Goal: Information Seeking & Learning: Learn about a topic

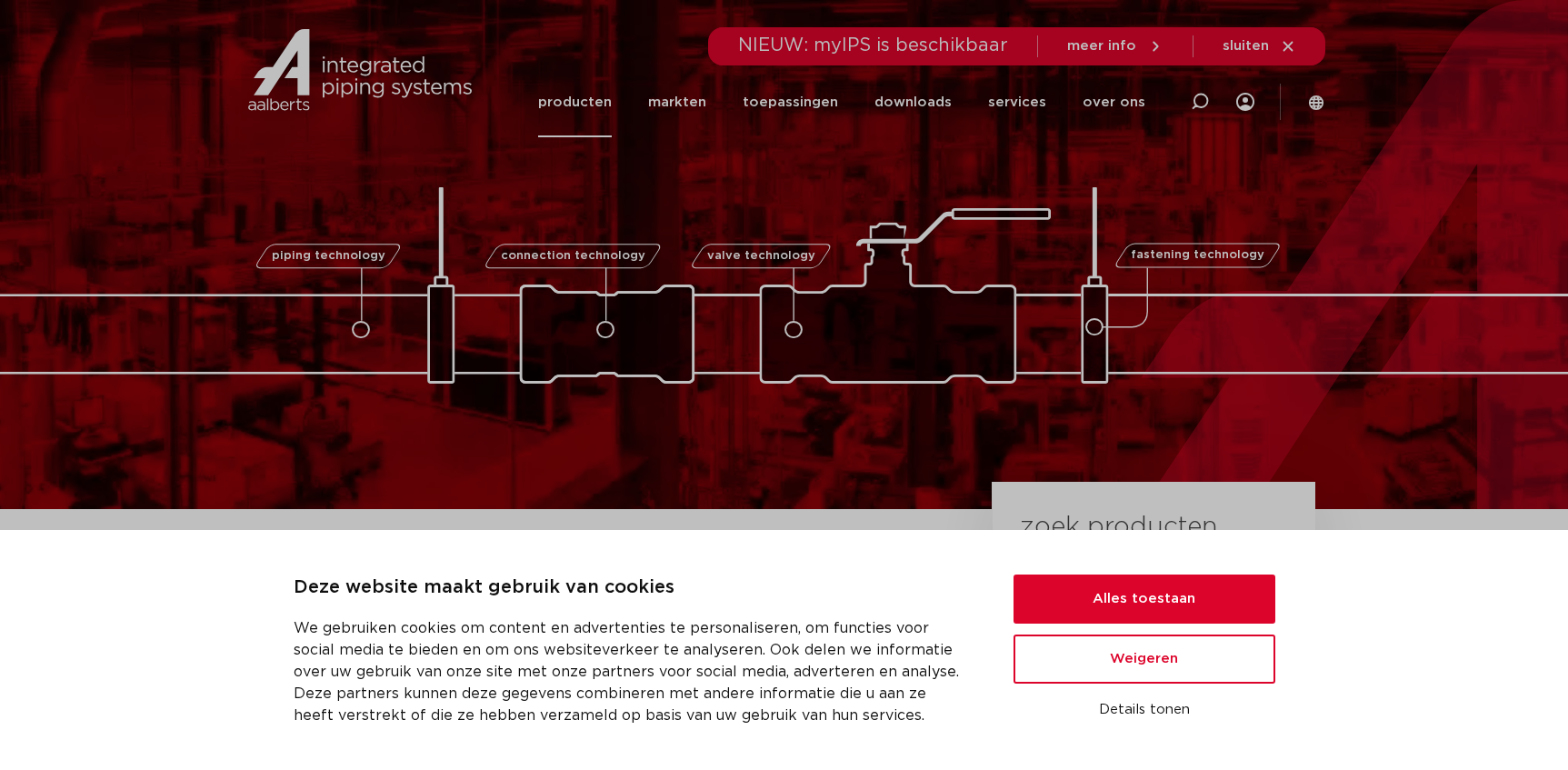
click at [611, 105] on link "producten" at bounding box center [575, 102] width 74 height 70
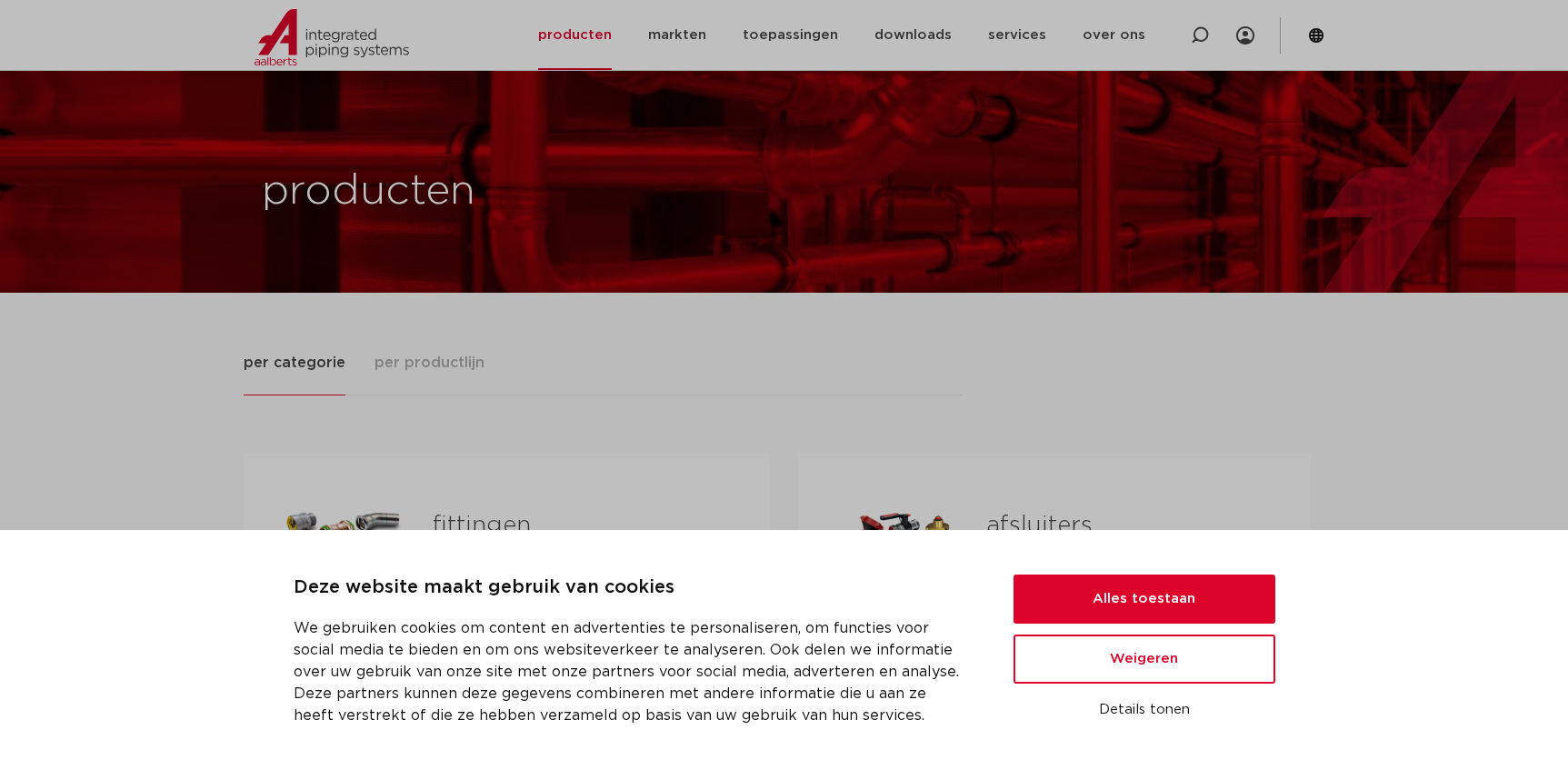
scroll to position [247, 0]
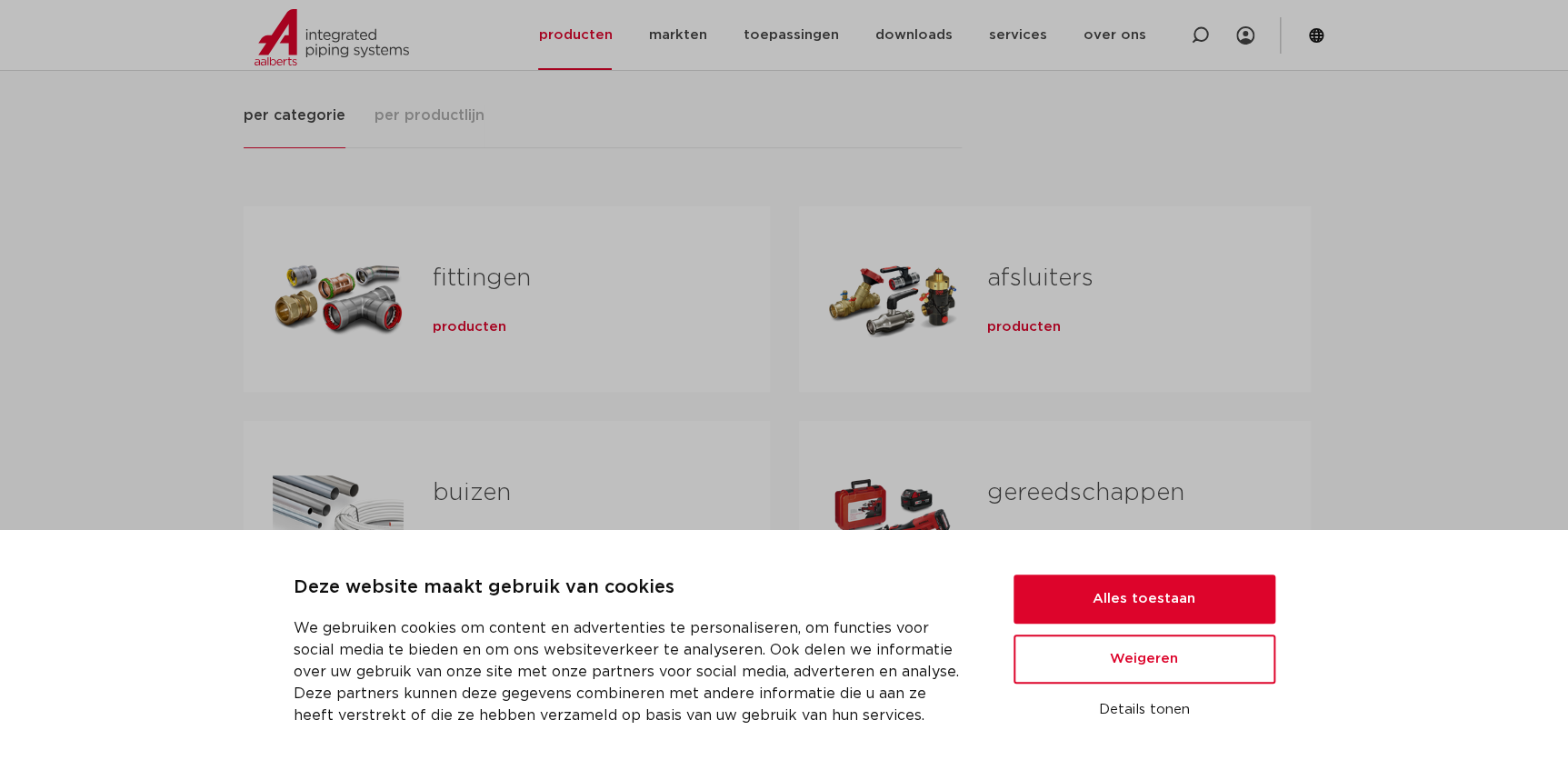
click at [467, 490] on link "buizen" at bounding box center [472, 492] width 78 height 23
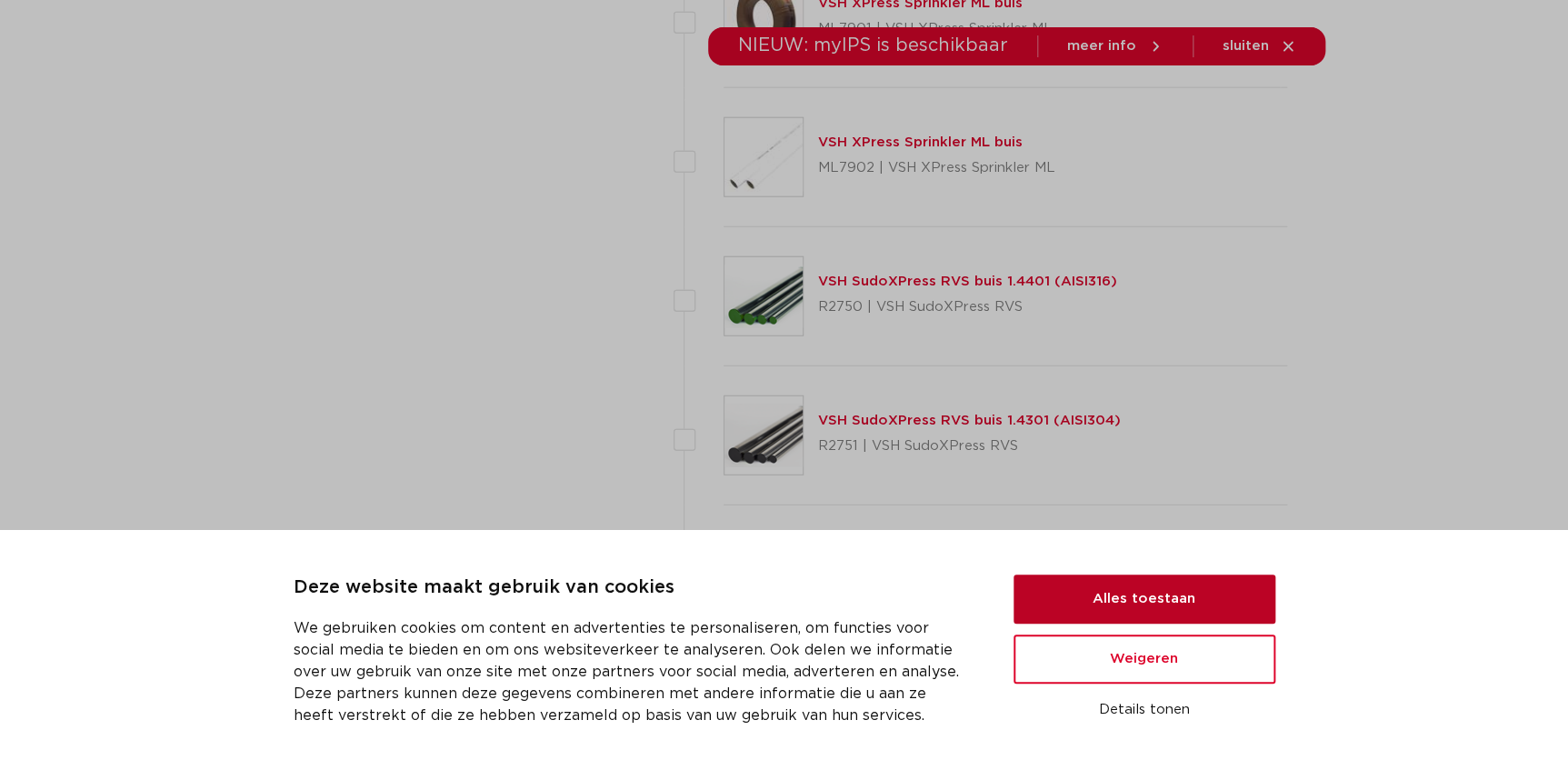
click at [1199, 584] on button "Alles toestaan" at bounding box center [1144, 599] width 261 height 49
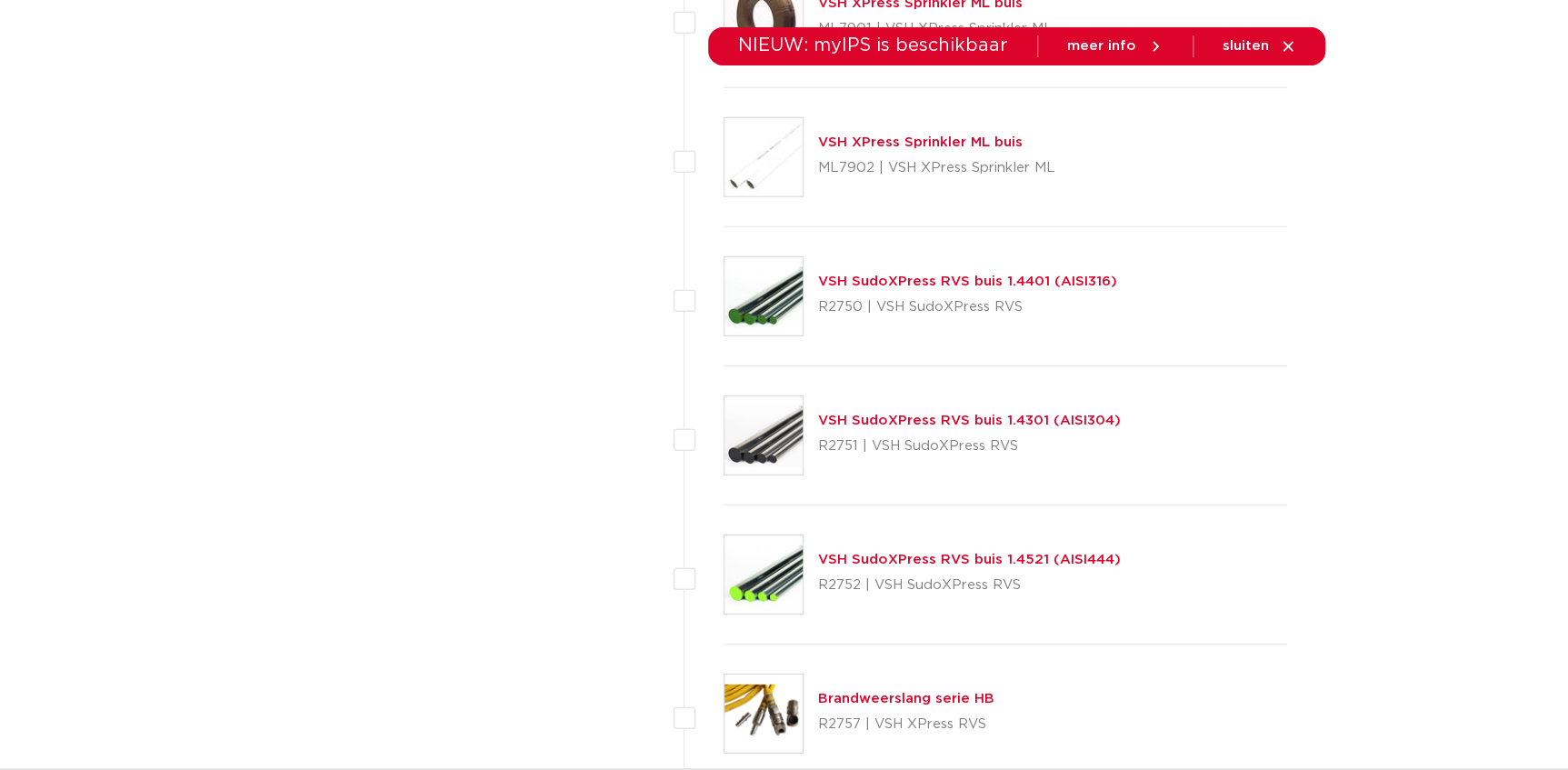
click at [1053, 421] on link "VSH SudoXPress RVS buis 1.4301 (AISI304)" at bounding box center [970, 420] width 302 height 14
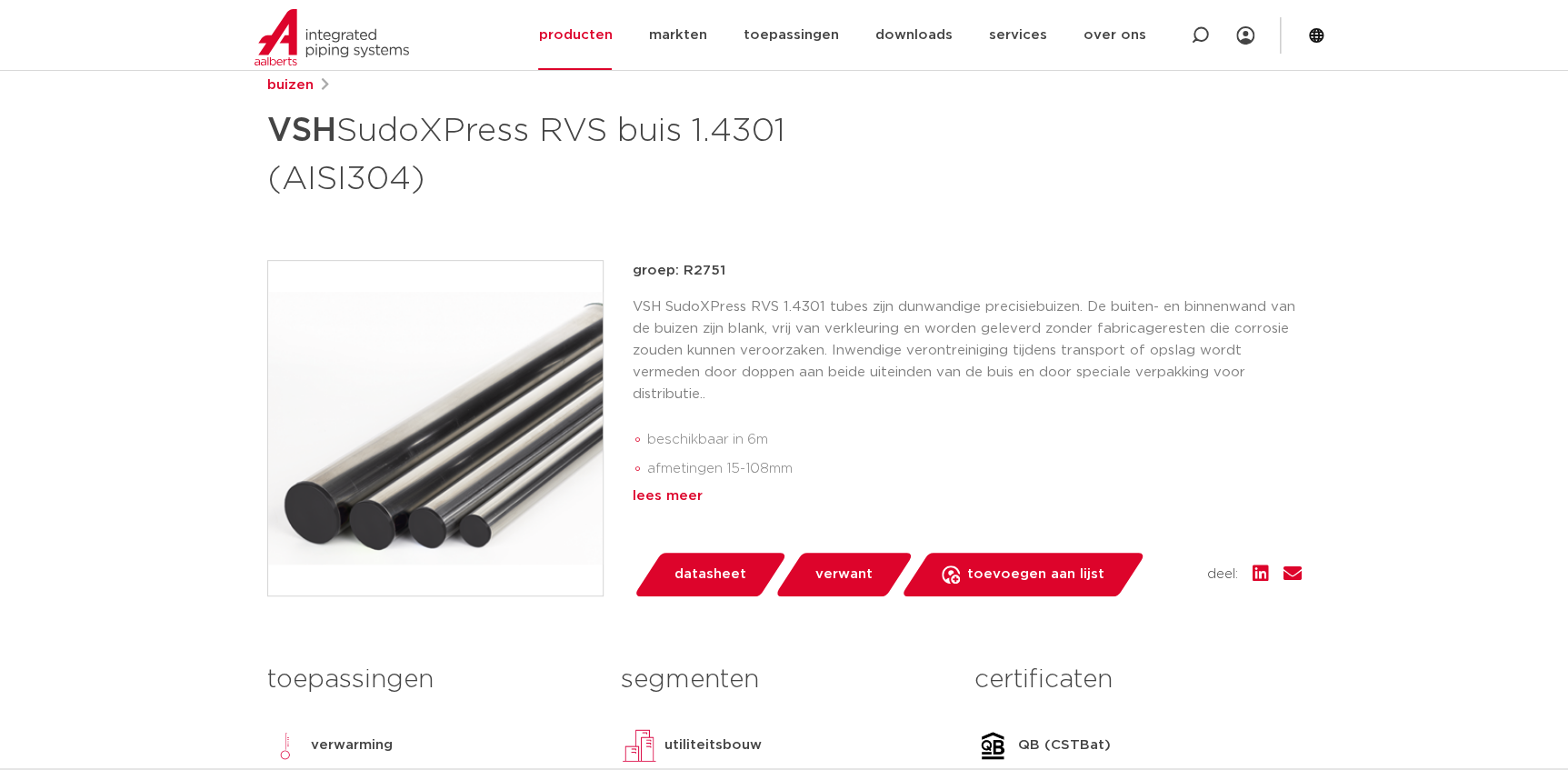
scroll to position [330, 0]
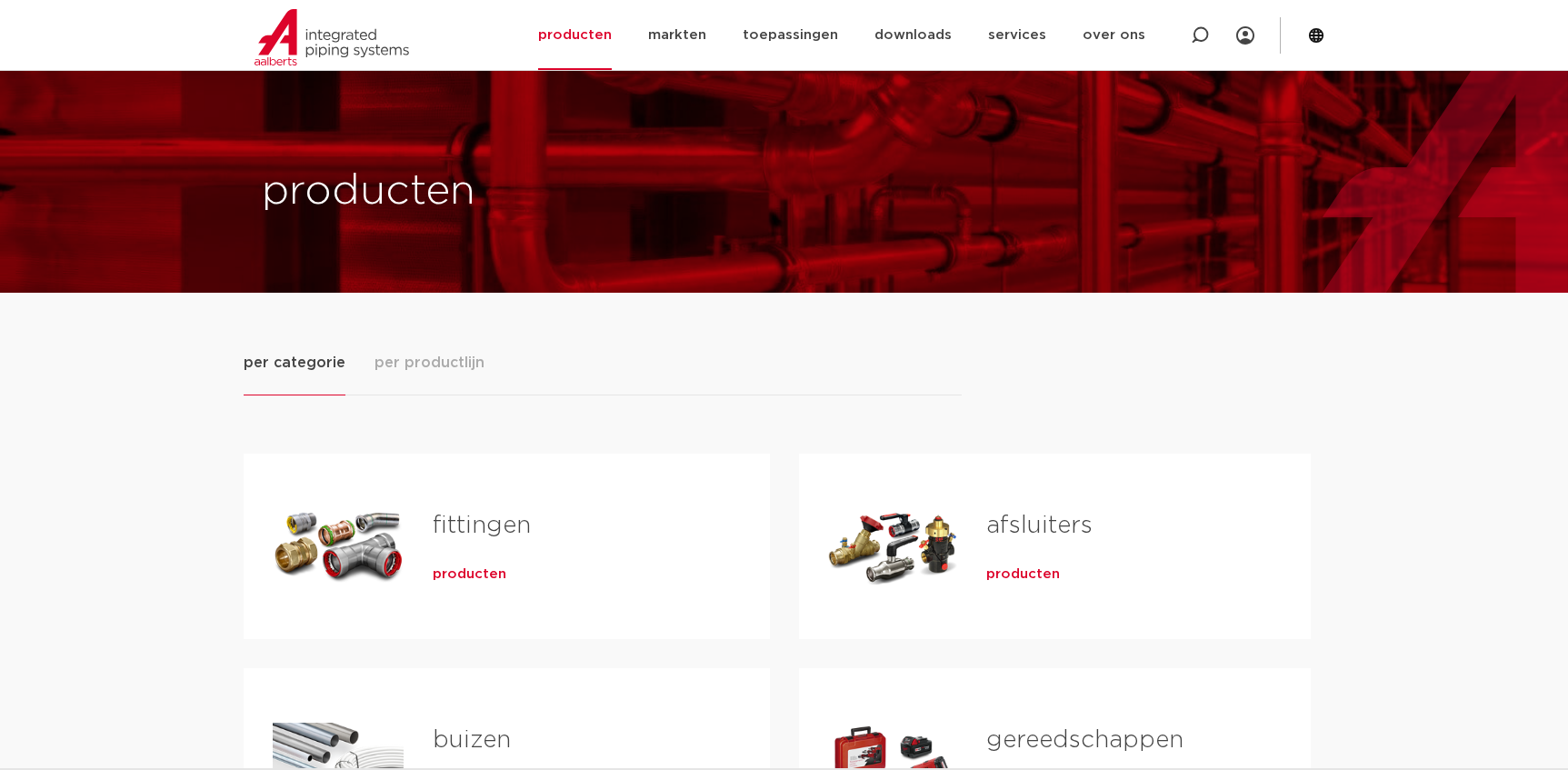
click at [454, 513] on link "fittingen" at bounding box center [482, 525] width 98 height 23
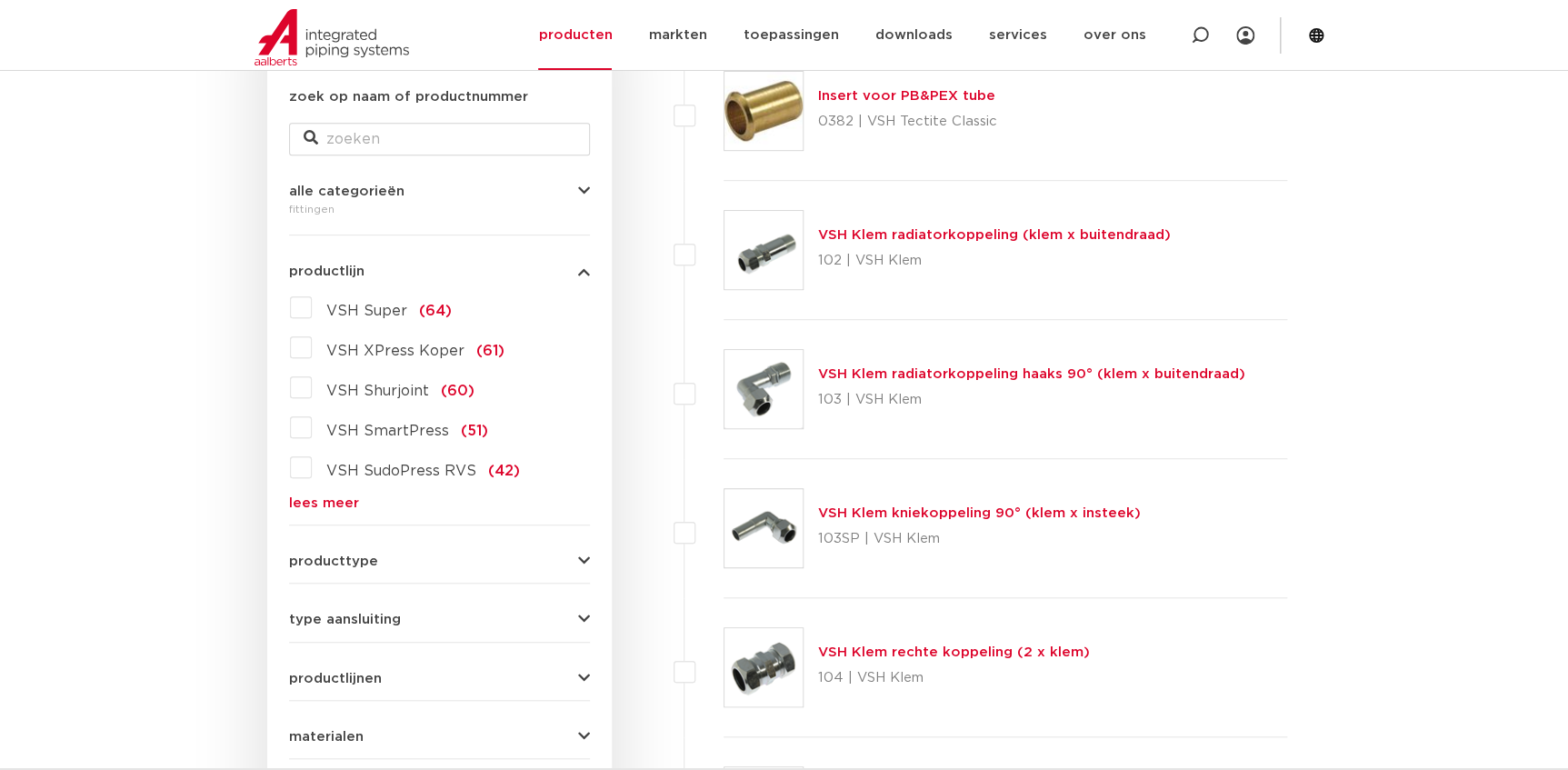
scroll to position [269, 0]
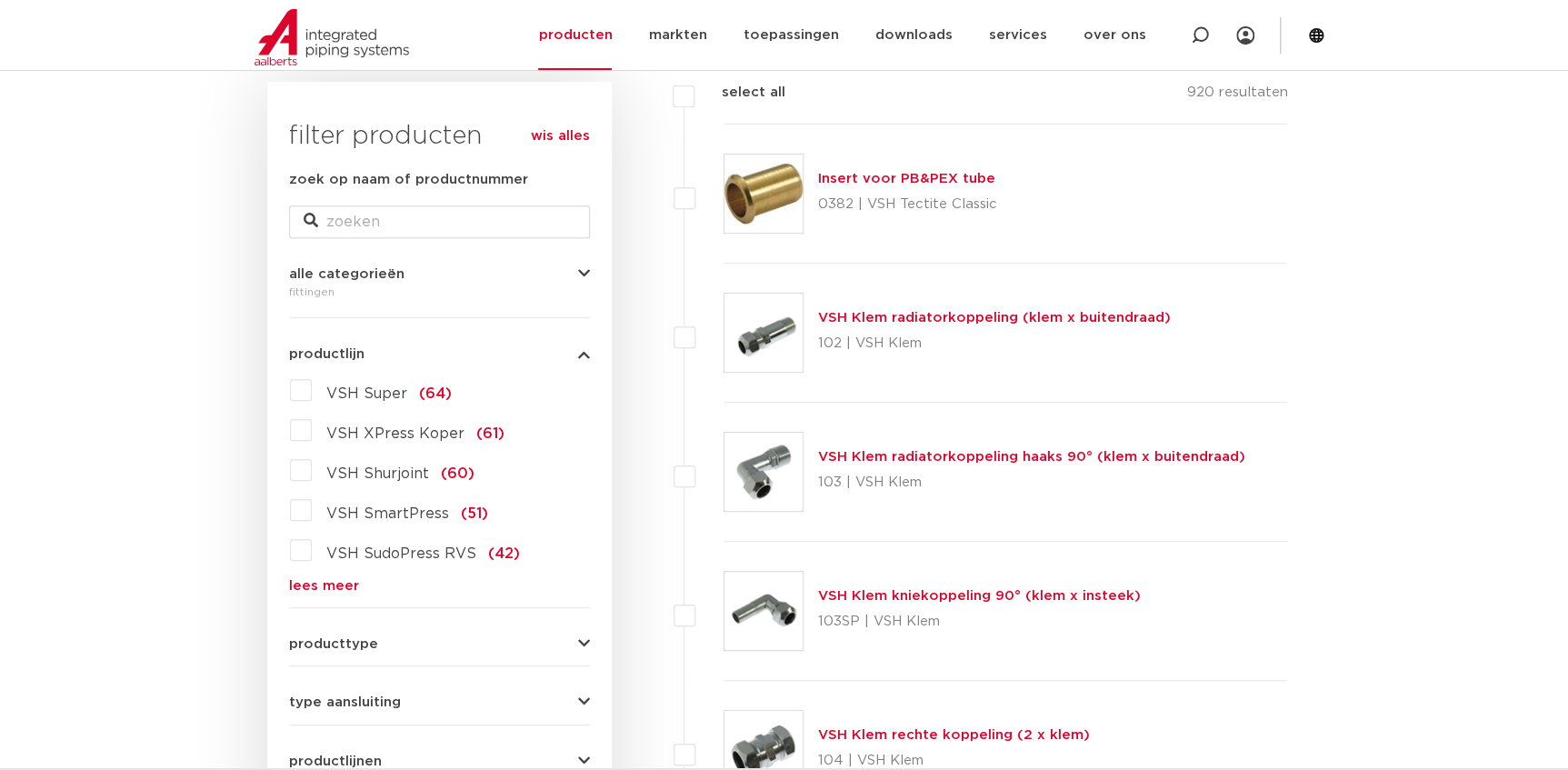
click at [340, 579] on link "lees meer" at bounding box center [440, 585] width 301 height 14
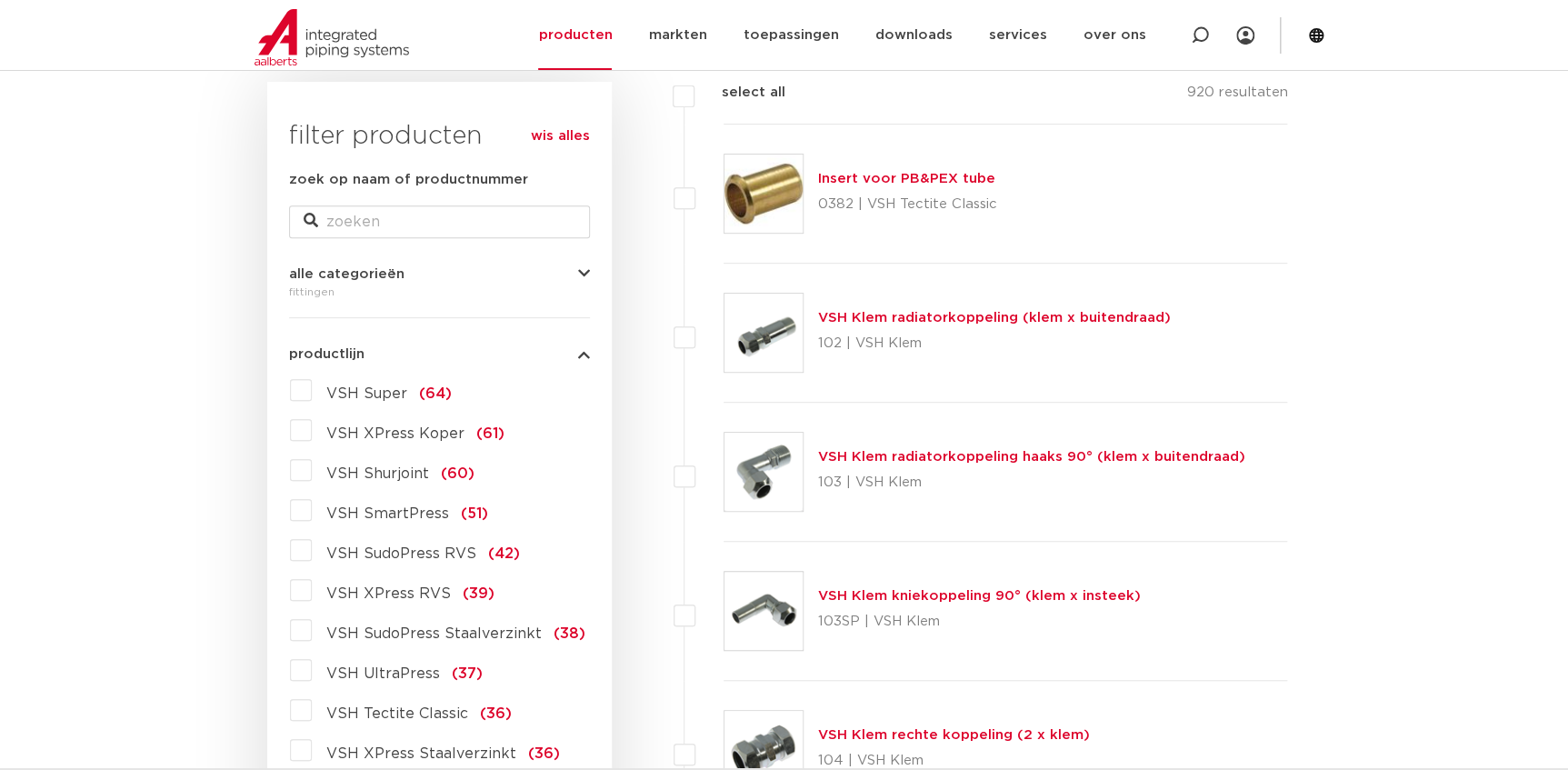
scroll to position [435, 0]
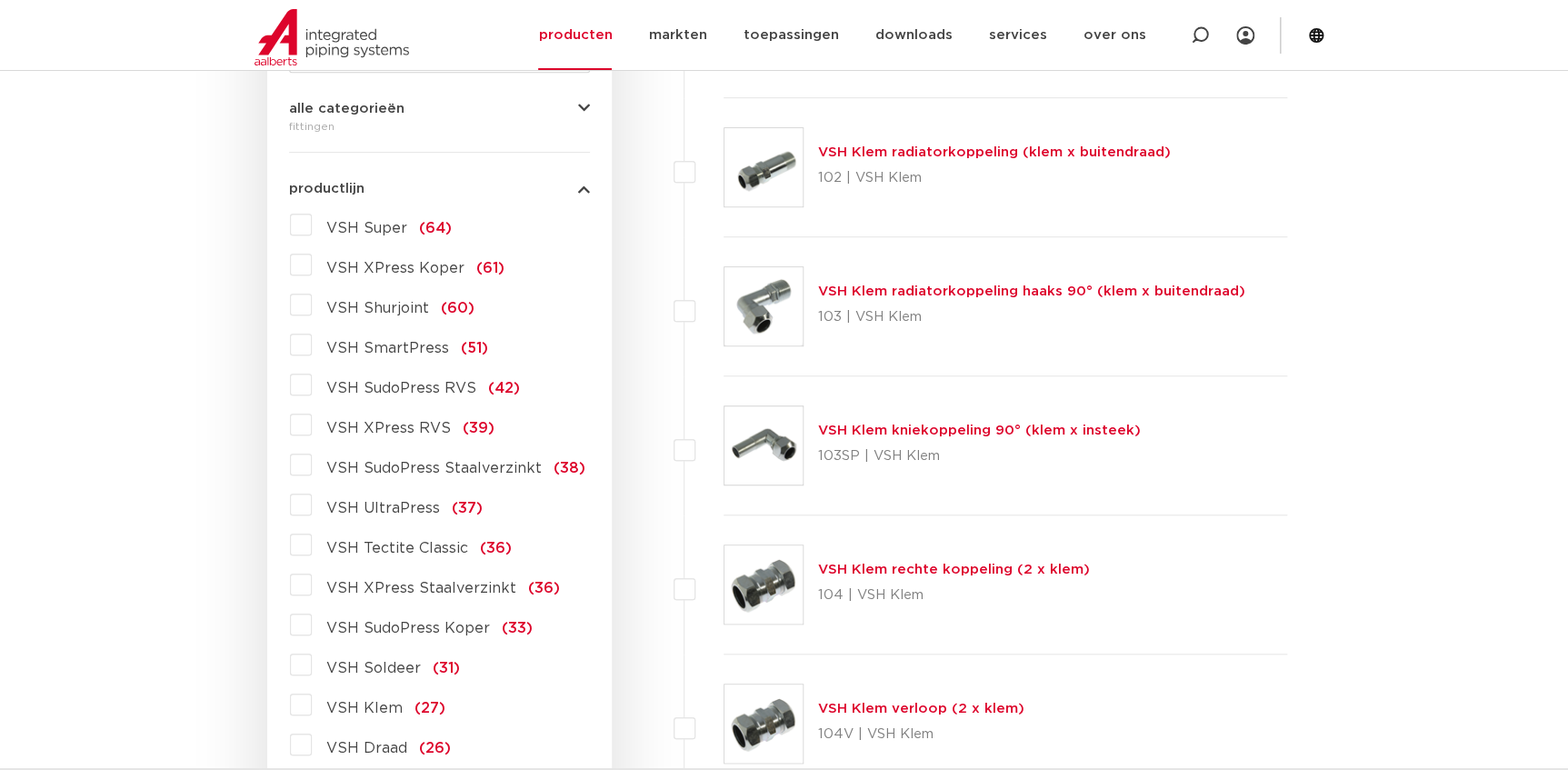
click at [405, 427] on span "VSH XPress RVS" at bounding box center [388, 428] width 124 height 15
click at [0, 0] on input "VSH XPress RVS (39)" at bounding box center [0, 0] width 0 height 0
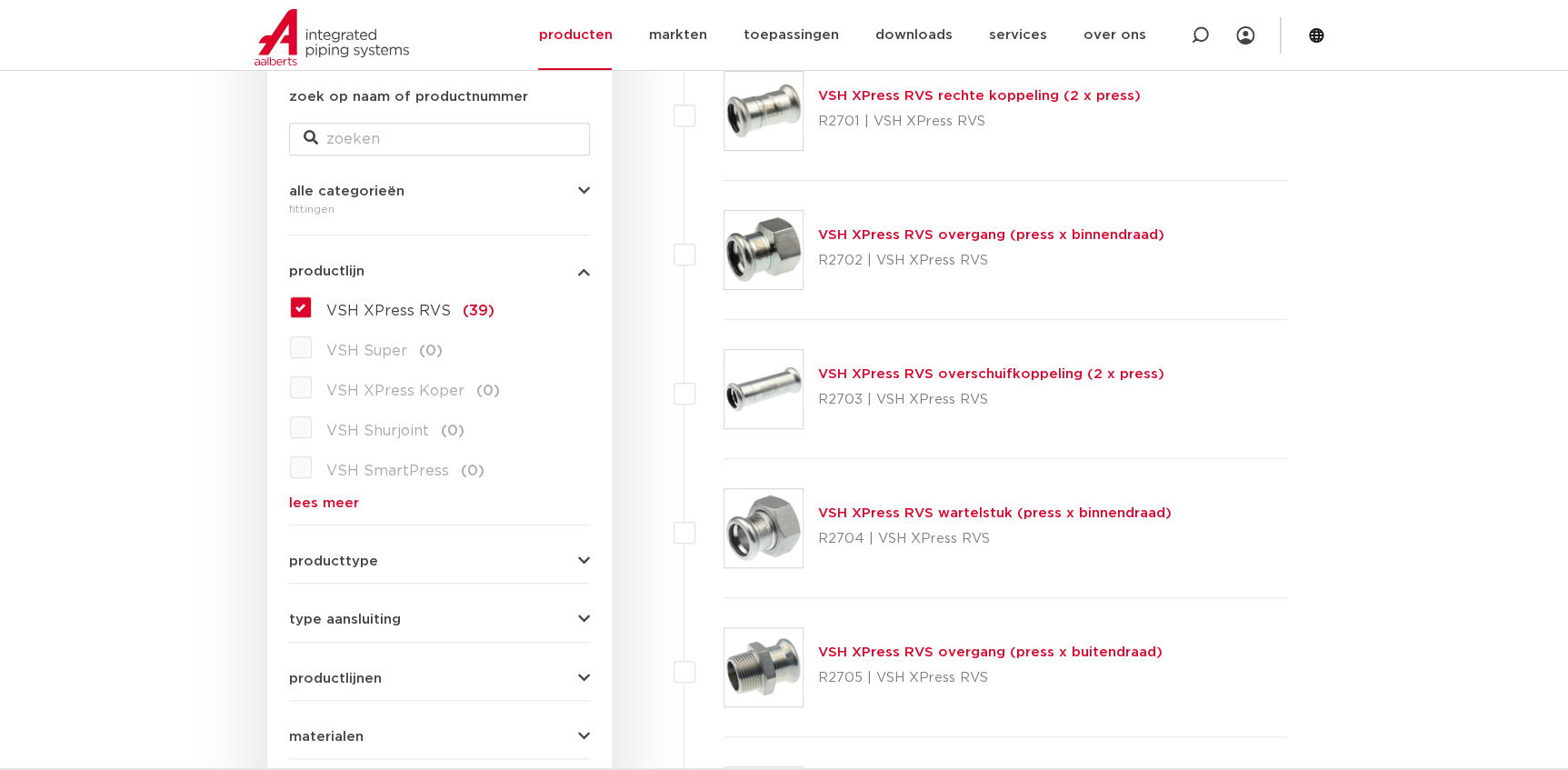
scroll to position [269, 0]
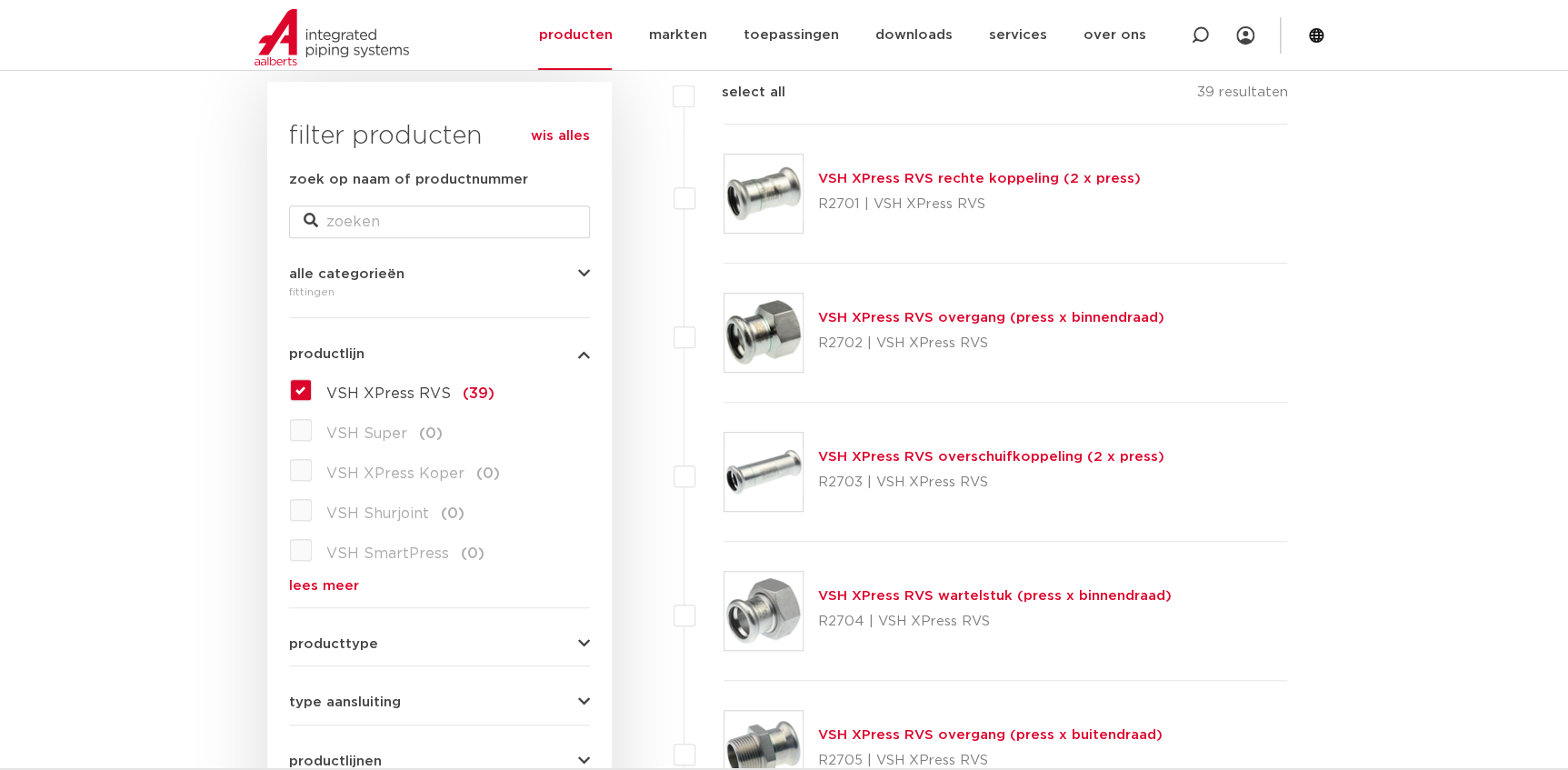
click at [329, 581] on link "lees meer" at bounding box center [440, 585] width 301 height 14
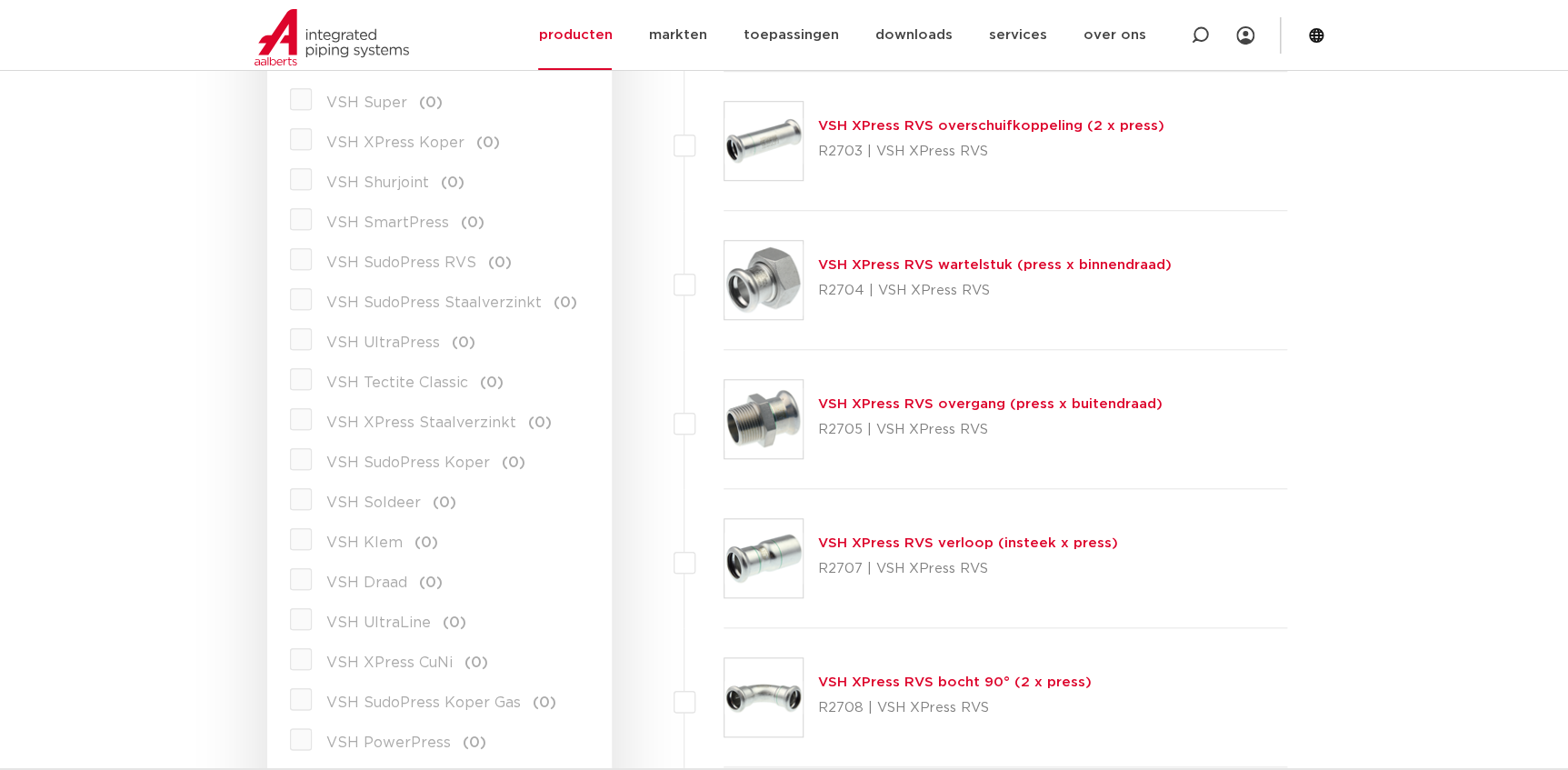
scroll to position [517, 0]
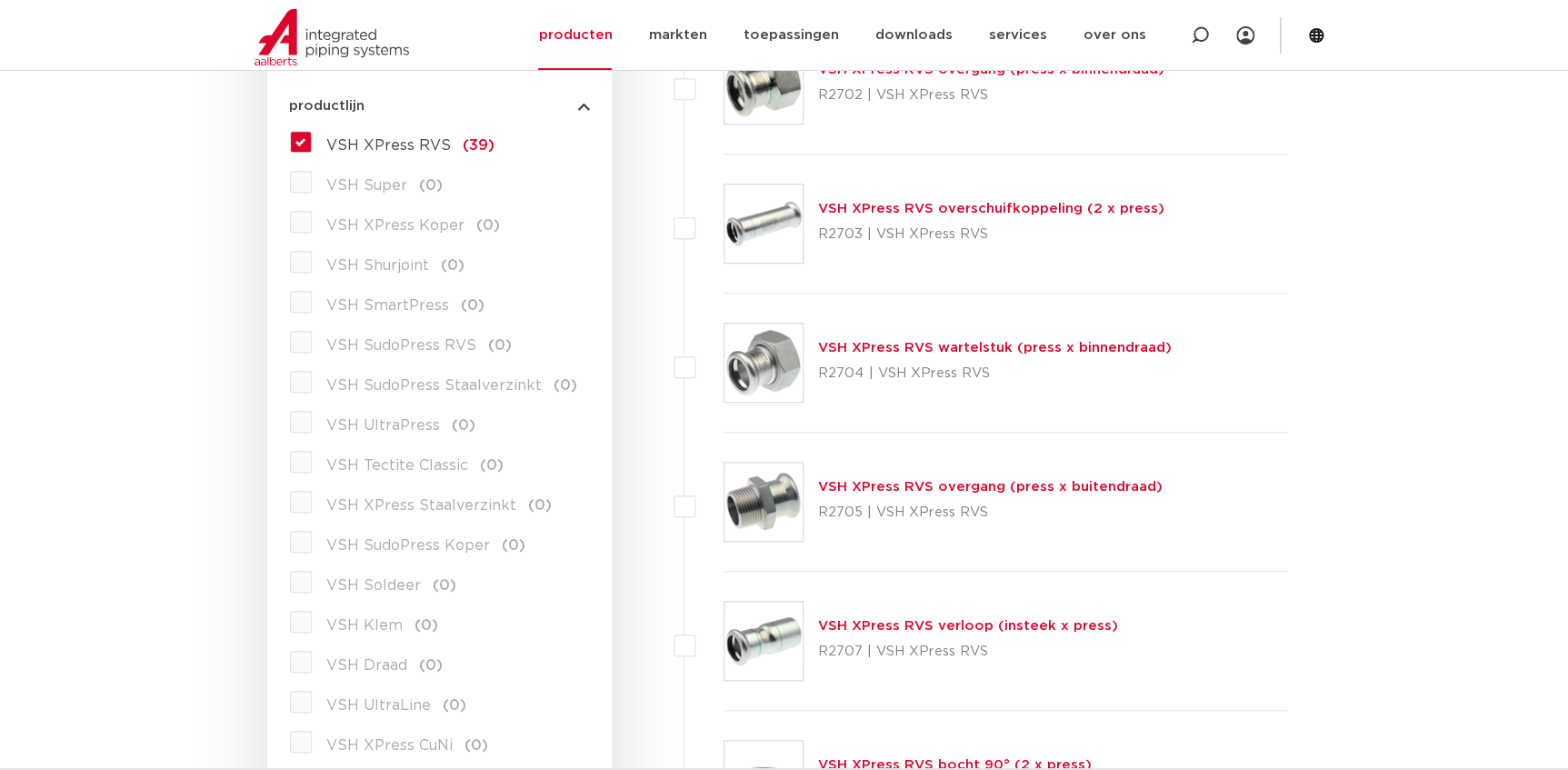
click at [312, 143] on label "VSH XPress RVS (39)" at bounding box center [403, 141] width 183 height 29
click at [0, 0] on input "VSH XPress RVS (39)" at bounding box center [0, 0] width 0 height 0
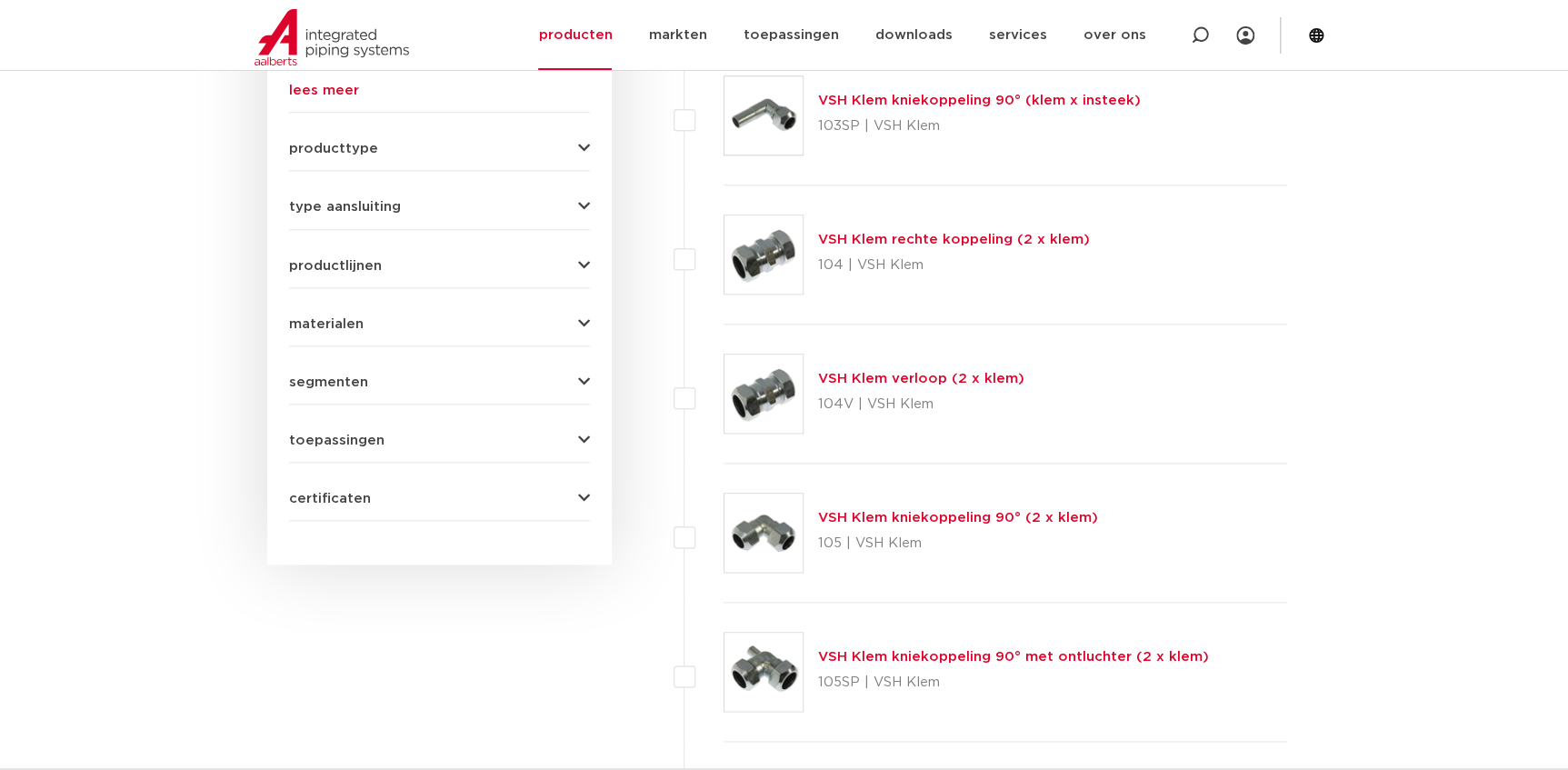
scroll to position [269, 0]
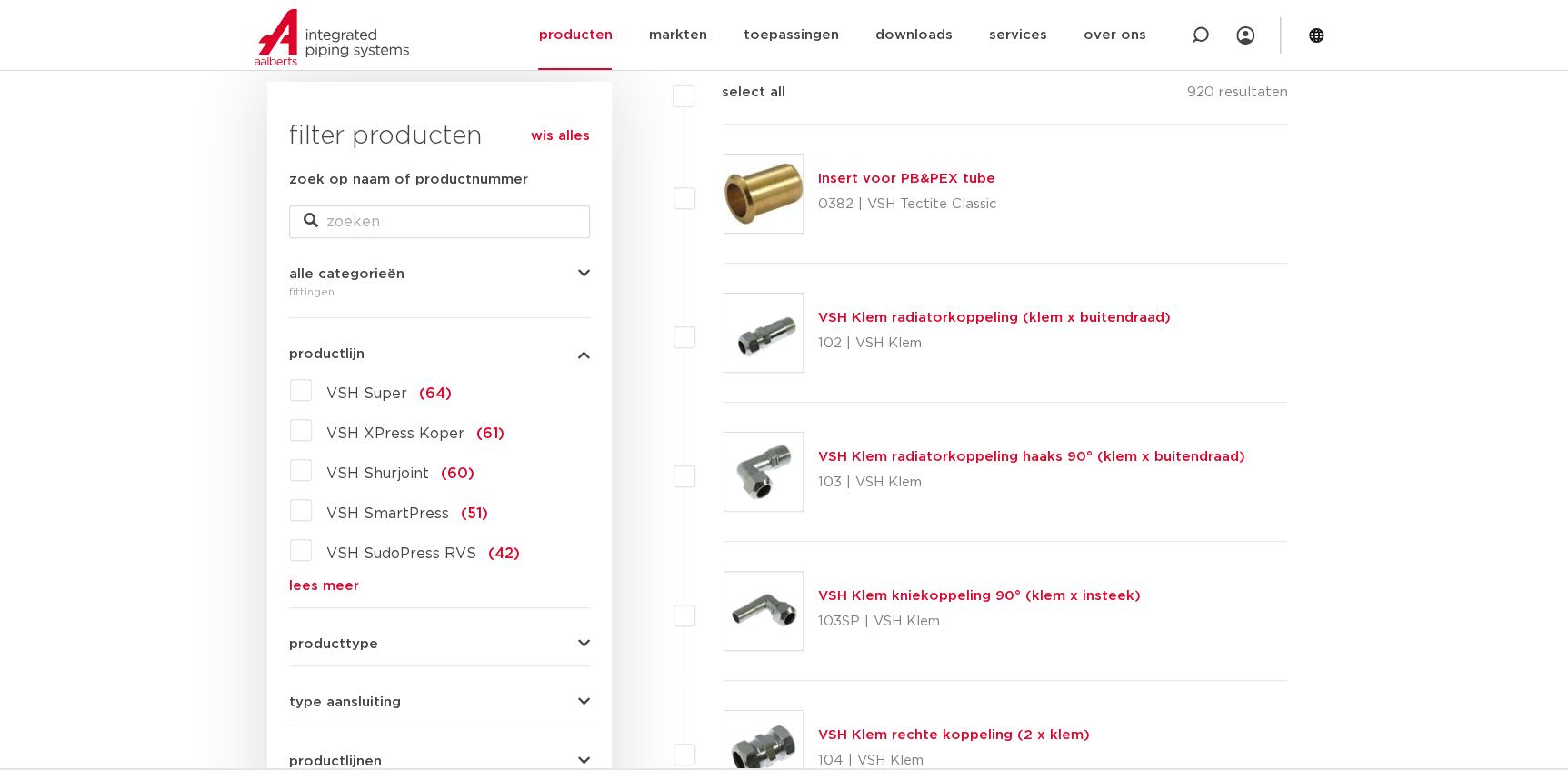
click at [319, 581] on link "lees meer" at bounding box center [440, 585] width 301 height 14
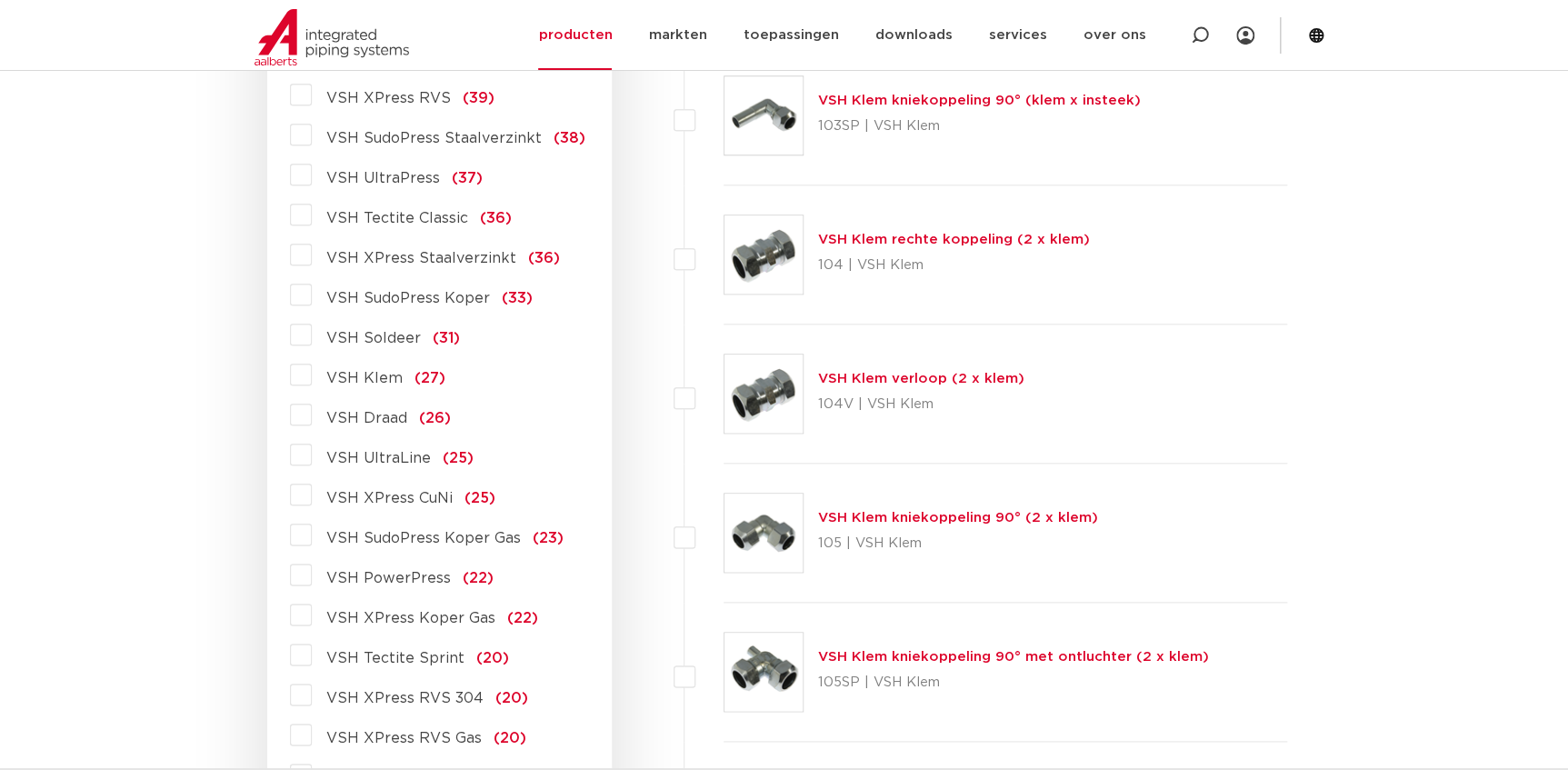
scroll to position [847, 0]
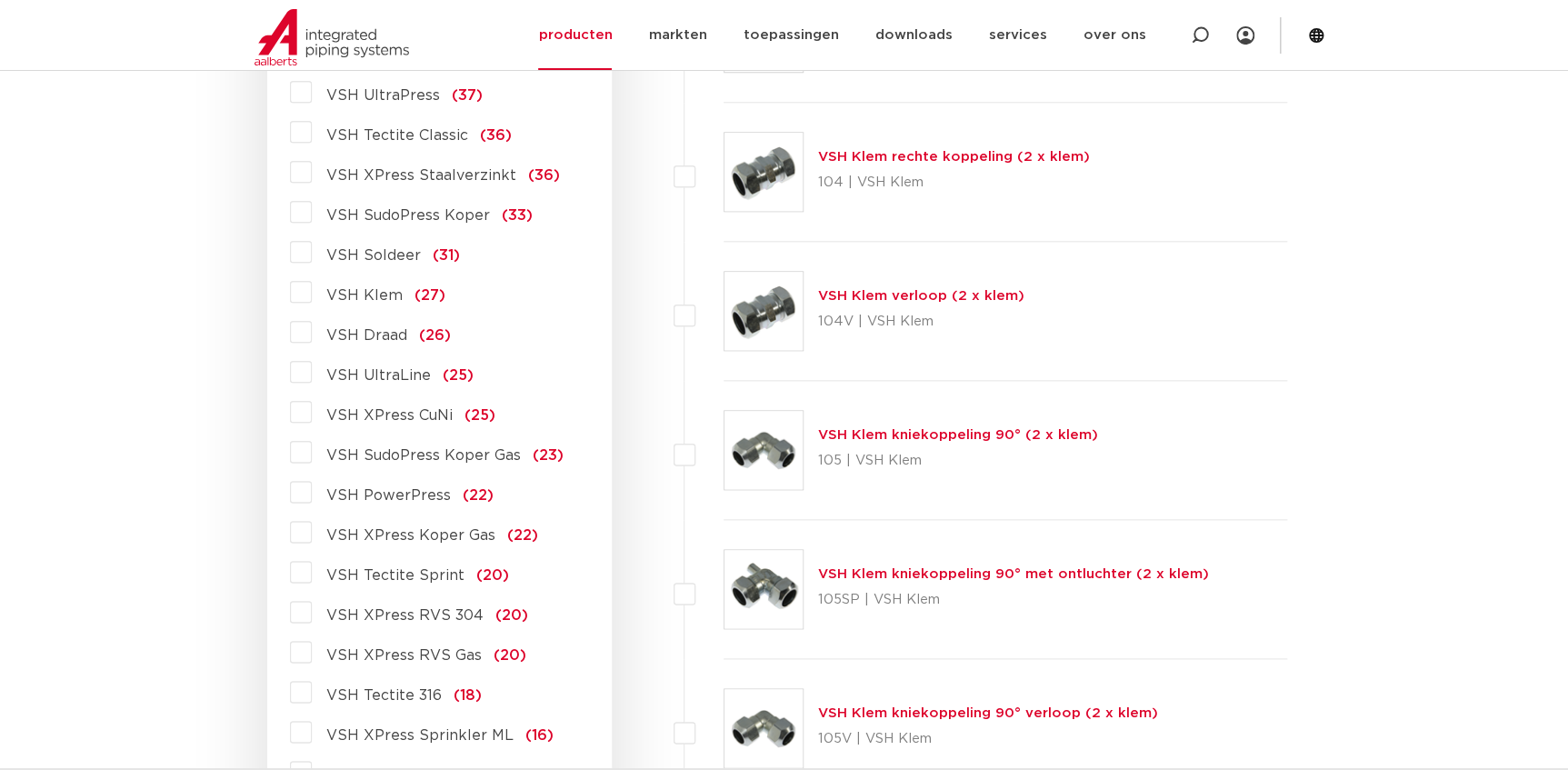
click at [441, 612] on span "VSH XPress RVS 304" at bounding box center [405, 616] width 157 height 15
click at [0, 0] on input "VSH XPress RVS 304 (20)" at bounding box center [0, 0] width 0 height 0
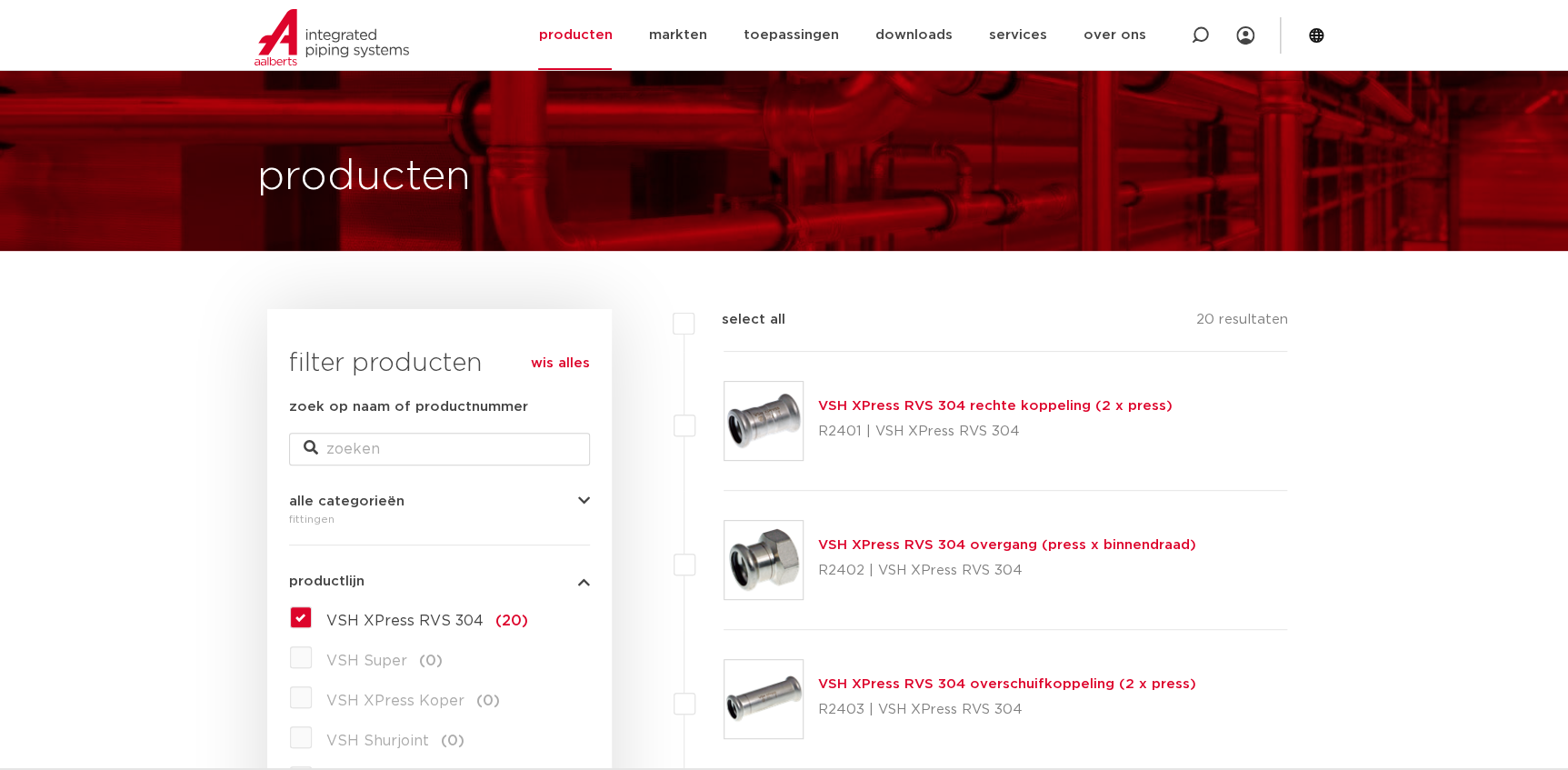
scroll to position [124, 0]
